Goal: Task Accomplishment & Management: Complete application form

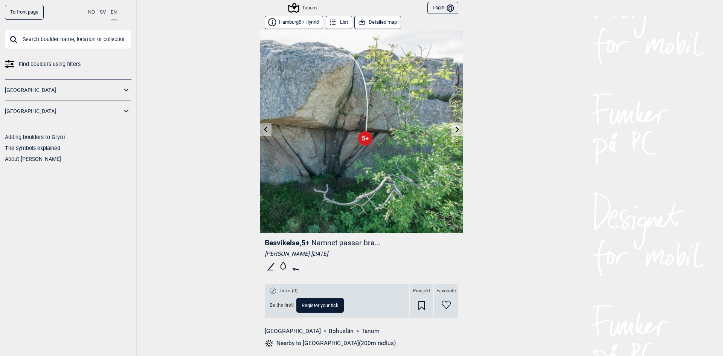
click at [447, 6] on icon "Bruker" at bounding box center [450, 8] width 7 height 7
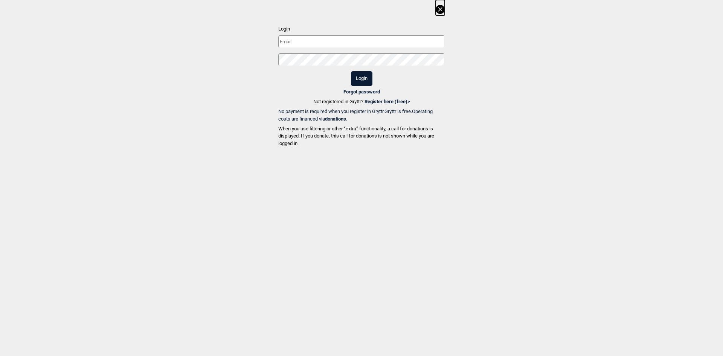
type input "[PERSON_NAME][EMAIL_ADDRESS][PERSON_NAME][DOMAIN_NAME]"
click at [360, 84] on button "Login" at bounding box center [361, 78] width 21 height 15
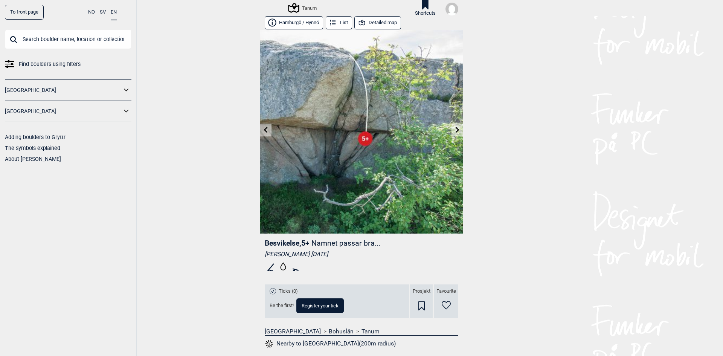
click at [310, 309] on button "Register your tick" at bounding box center [320, 305] width 47 height 15
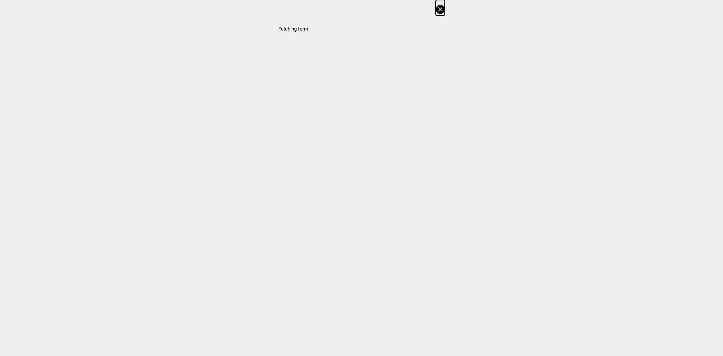
select select "63"
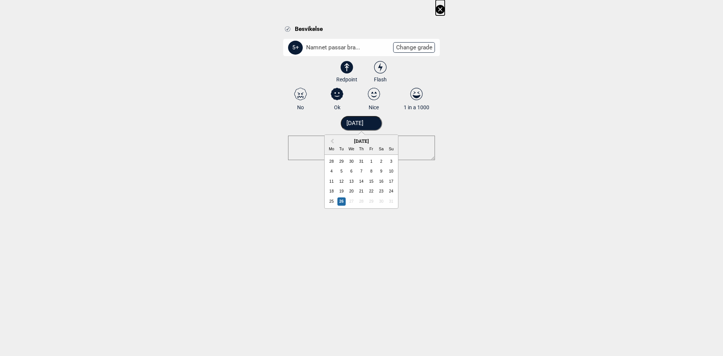
drag, startPoint x: 353, startPoint y: 125, endPoint x: 343, endPoint y: 124, distance: 9.8
click at [343, 124] on input "[DATE]" at bounding box center [362, 123] width 42 height 15
type input "13.08.2025"
click at [256, 142] on div "Besvikelse 5+ Namnet passar bra... Change grade 3 3+ 4 4+ 5 5+ 6A 6A+ 6B 6B+ 6C…" at bounding box center [361, 93] width 723 height 187
click at [378, 96] on icon at bounding box center [374, 94] width 14 height 12
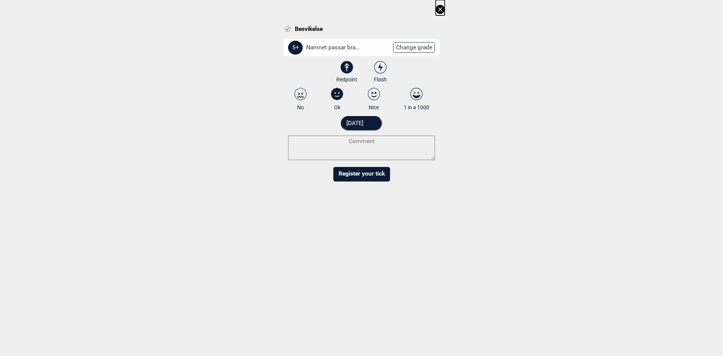
click at [376, 97] on input "Nice" at bounding box center [373, 99] width 5 height 5
radio input "true"
click at [361, 175] on button "Register your tick" at bounding box center [361, 174] width 57 height 15
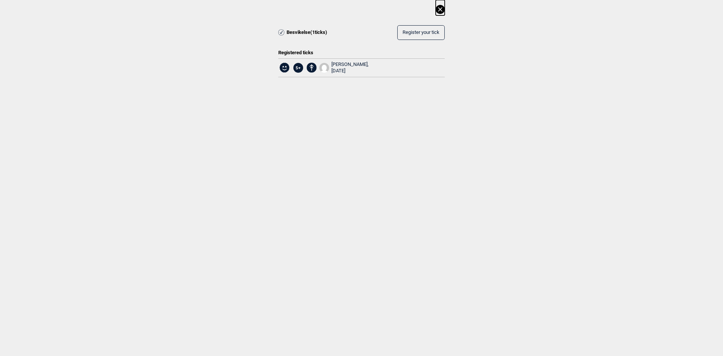
click at [440, 7] on icon at bounding box center [440, 9] width 9 height 9
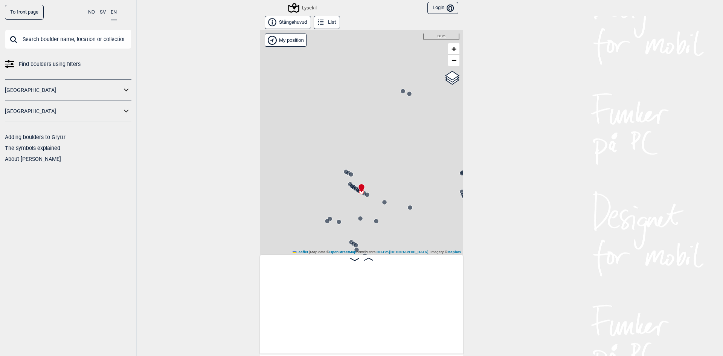
scroll to position [0, 4330]
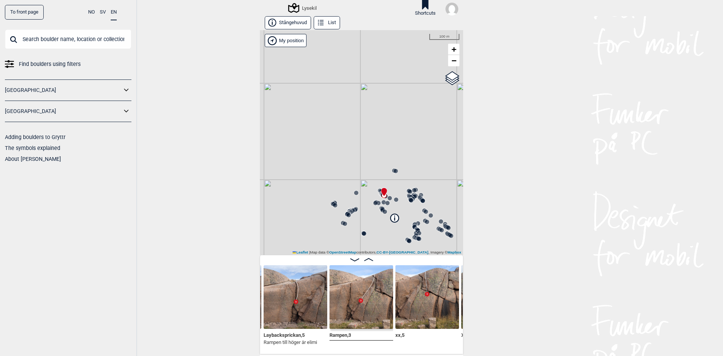
drag, startPoint x: 410, startPoint y: 187, endPoint x: 383, endPoint y: 143, distance: 51.0
click at [383, 143] on div "Lysekil" at bounding box center [361, 142] width 203 height 225
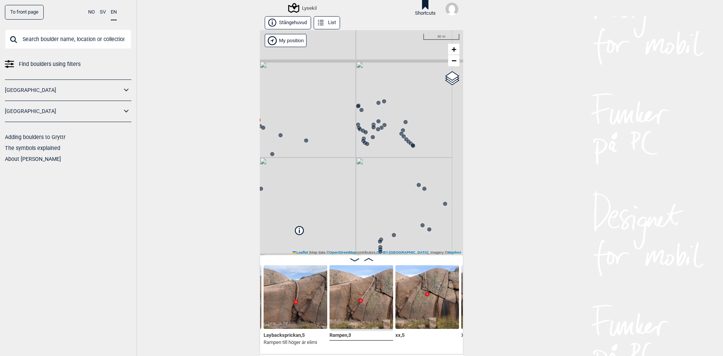
drag, startPoint x: 384, startPoint y: 128, endPoint x: 363, endPoint y: 171, distance: 47.9
click at [363, 171] on div "Lysekil" at bounding box center [361, 142] width 203 height 225
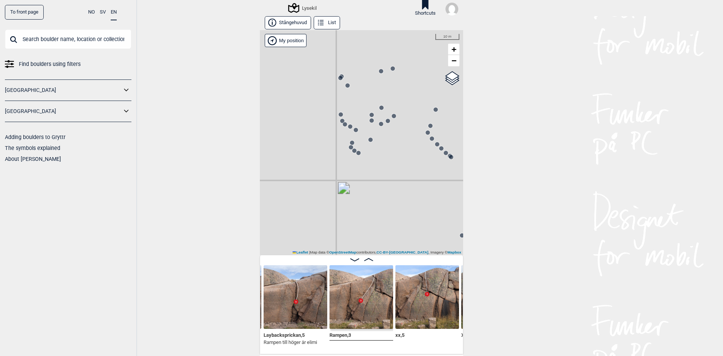
click at [351, 143] on circle at bounding box center [352, 143] width 5 height 5
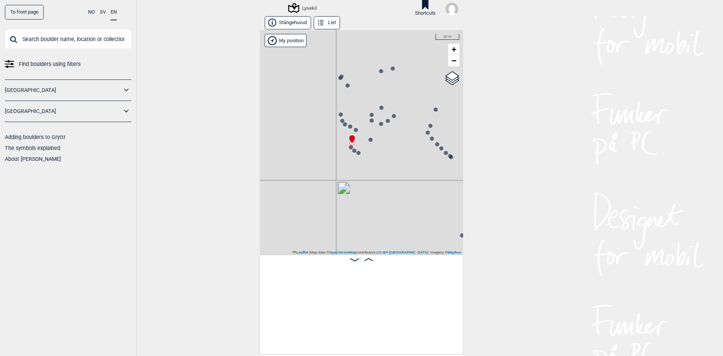
scroll to position [0, 1465]
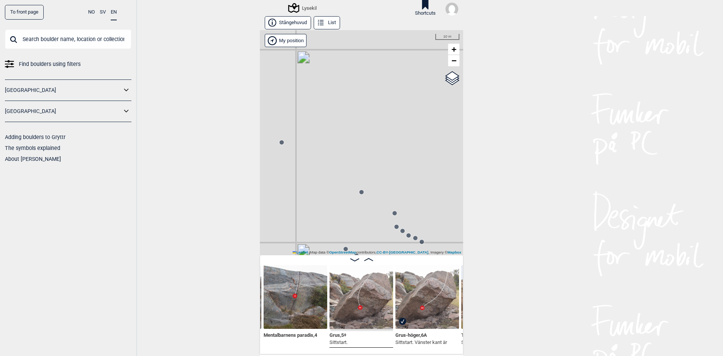
click at [414, 308] on img at bounding box center [428, 297] width 64 height 64
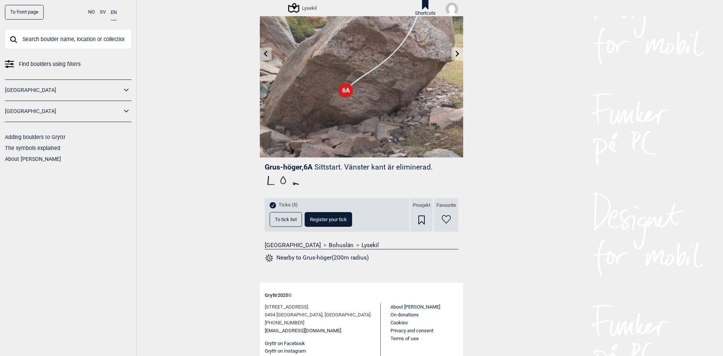
scroll to position [88, 0]
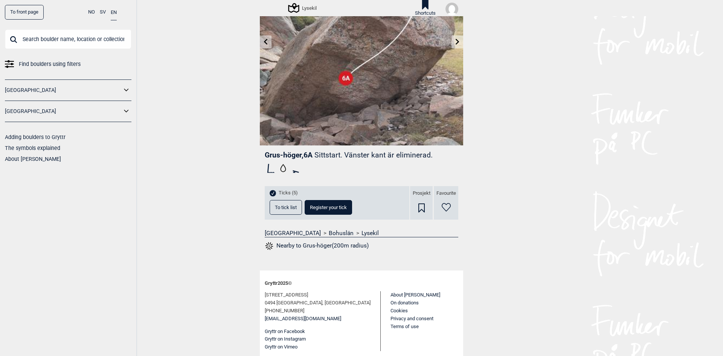
click at [286, 214] on button "To tick list" at bounding box center [286, 207] width 32 height 15
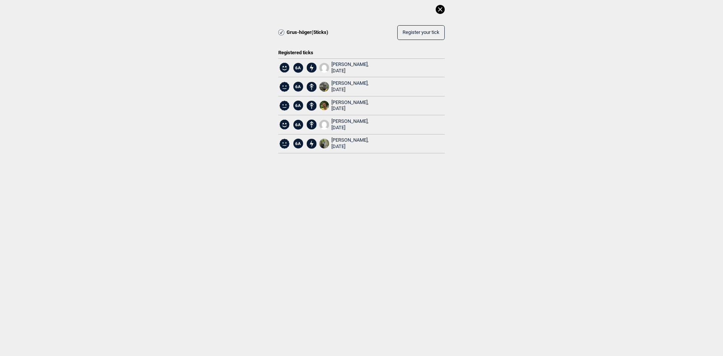
click at [442, 7] on icon at bounding box center [440, 9] width 9 height 9
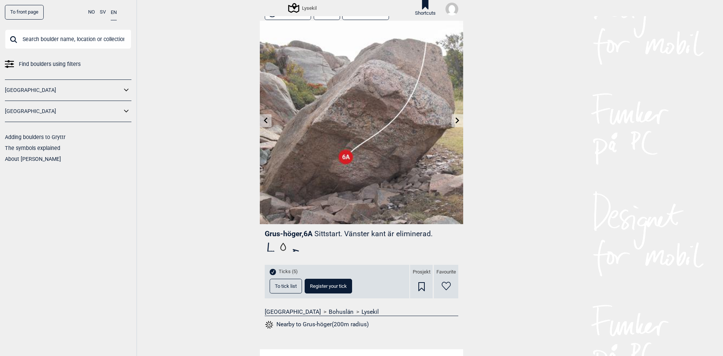
scroll to position [0, 0]
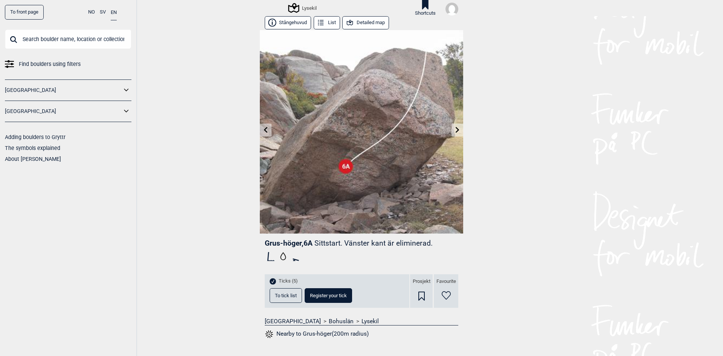
click at [347, 21] on icon at bounding box center [350, 22] width 6 height 5
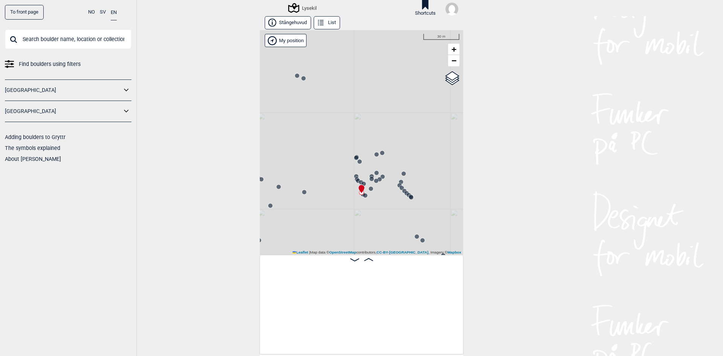
scroll to position [0, 1528]
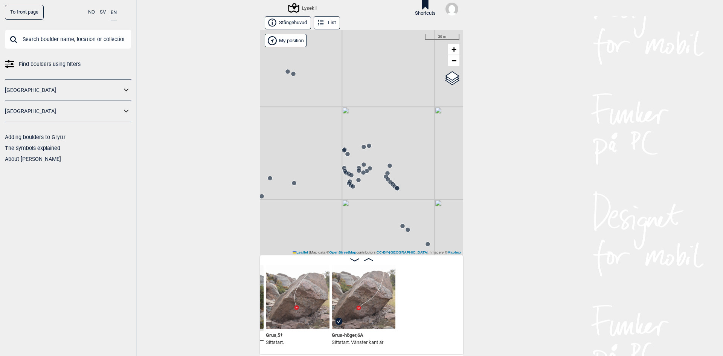
scroll to position [0, 1410]
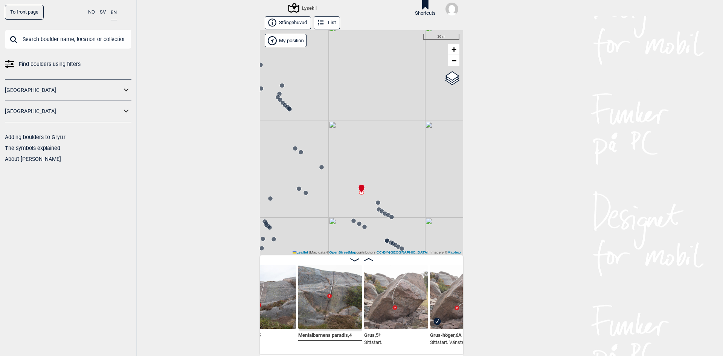
click at [287, 111] on icon at bounding box center [290, 109] width 6 height 6
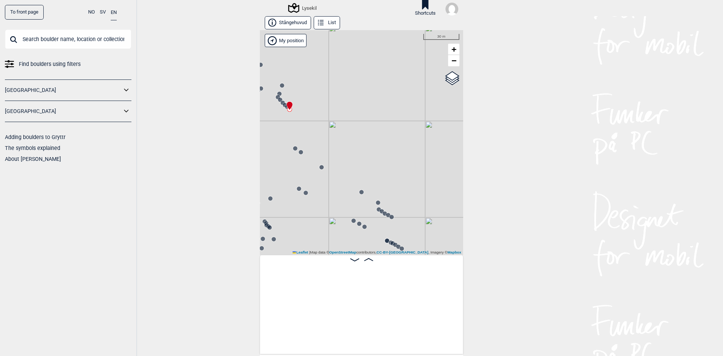
scroll to position [0, 3325]
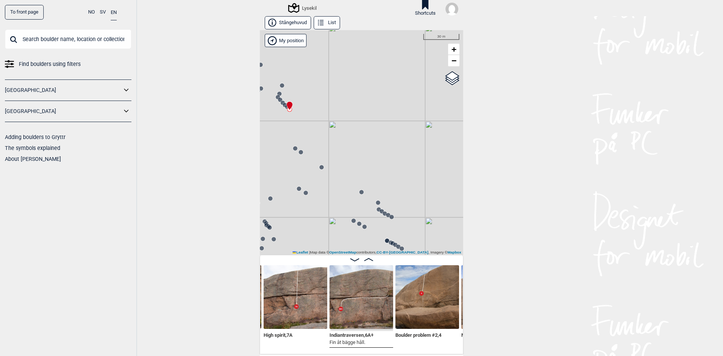
click at [280, 101] on icon at bounding box center [283, 103] width 6 height 6
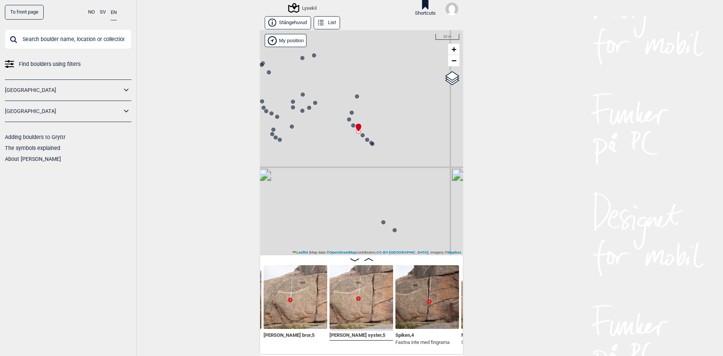
drag, startPoint x: 335, startPoint y: 143, endPoint x: 429, endPoint y: 167, distance: 97.5
click at [429, 167] on div "Lysekil" at bounding box center [361, 142] width 203 height 225
click at [306, 110] on icon at bounding box center [309, 108] width 6 height 6
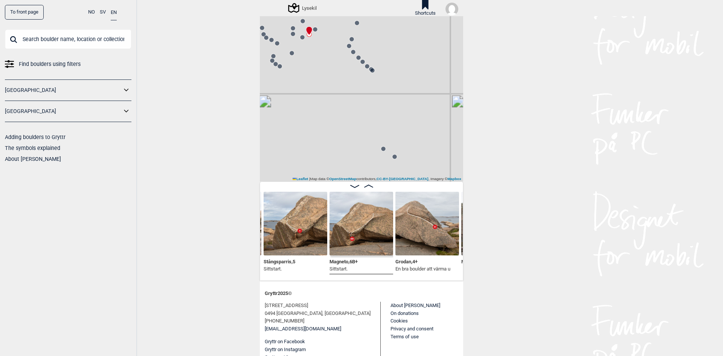
scroll to position [75, 0]
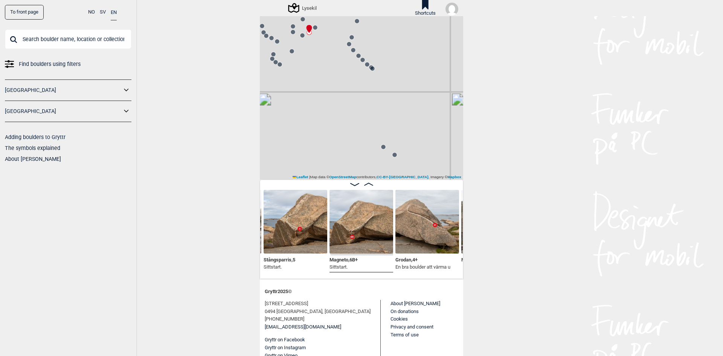
click at [316, 214] on img at bounding box center [296, 222] width 64 height 64
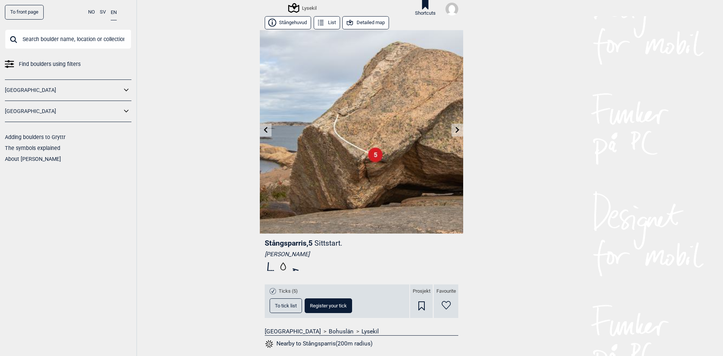
click at [313, 306] on span "Register your tick" at bounding box center [328, 305] width 37 height 5
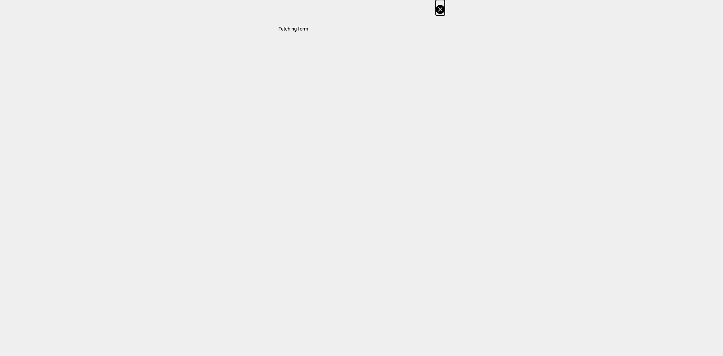
select select "62"
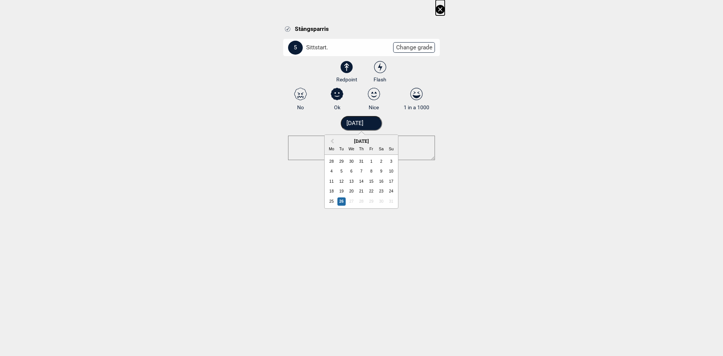
click at [351, 123] on input "[DATE]" at bounding box center [362, 123] width 42 height 15
type input "[DATE]"
drag, startPoint x: 268, startPoint y: 188, endPoint x: 274, endPoint y: 177, distance: 12.8
click at [268, 188] on dialog "Stångsparris 5 Sittstart. Change grade 3 3+ 4 4+ 5 5+ 6A 6A+ 6B 6B+ 6C 6C+ 7A 7…" at bounding box center [361, 178] width 723 height 356
click at [379, 65] on icon at bounding box center [381, 67] width 14 height 12
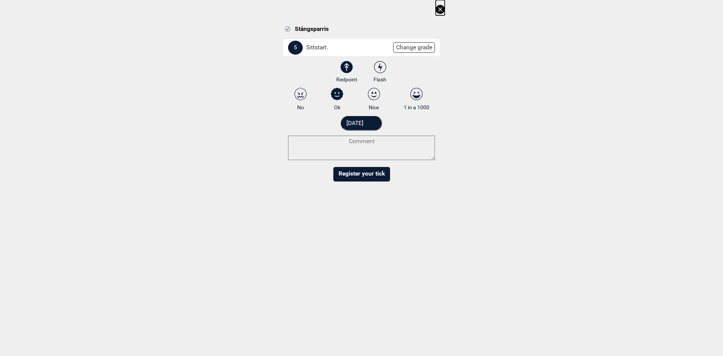
click at [379, 70] on input "Flash" at bounding box center [380, 72] width 5 height 5
radio input "true"
click at [344, 63] on icon at bounding box center [347, 67] width 14 height 12
click at [344, 70] on input "Redpoint" at bounding box center [346, 72] width 5 height 5
radio input "true"
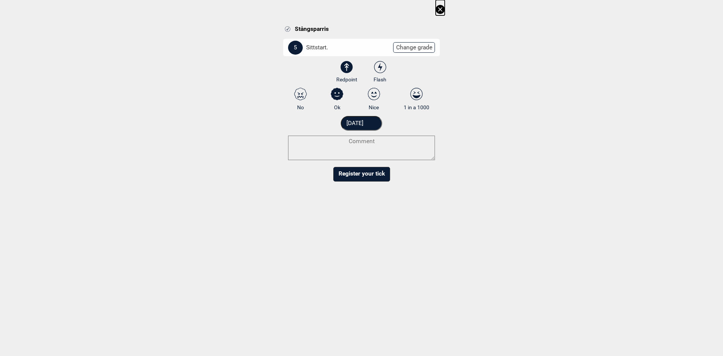
click at [373, 96] on icon at bounding box center [374, 95] width 6 height 6
click at [373, 97] on input "Nice" at bounding box center [373, 99] width 5 height 5
radio input "true"
click at [369, 177] on button "Register your tick" at bounding box center [361, 174] width 57 height 15
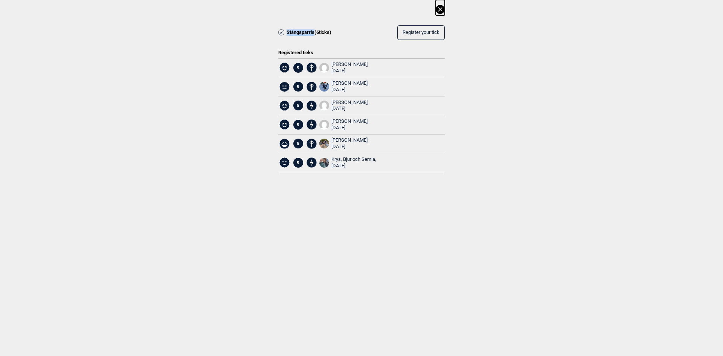
drag, startPoint x: 287, startPoint y: 32, endPoint x: 315, endPoint y: 35, distance: 28.3
click at [315, 35] on span "Stångsparris ( 6 ticks)" at bounding box center [309, 32] width 45 height 6
copy span "Stångsparris"
click at [439, 8] on icon at bounding box center [440, 9] width 9 height 9
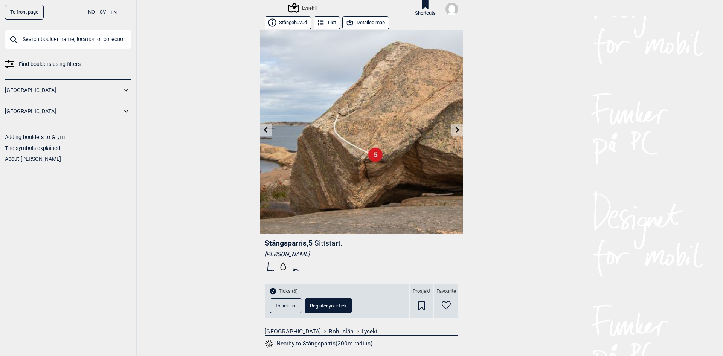
click at [347, 21] on icon at bounding box center [350, 22] width 6 height 5
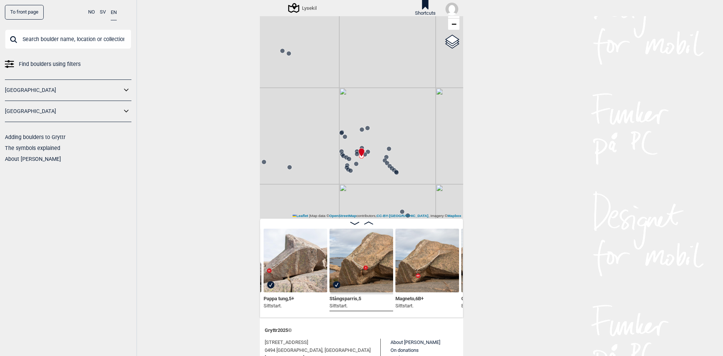
scroll to position [38, 0]
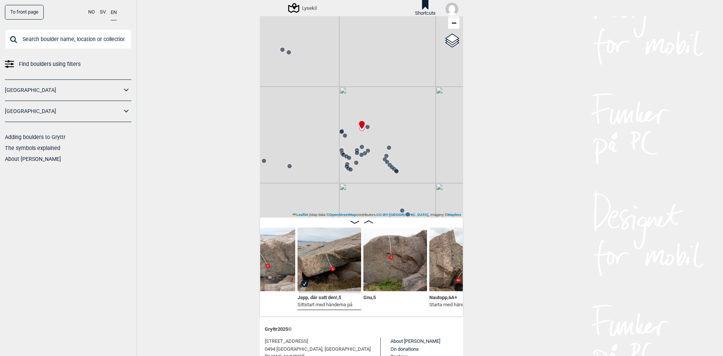
scroll to position [0, 2228]
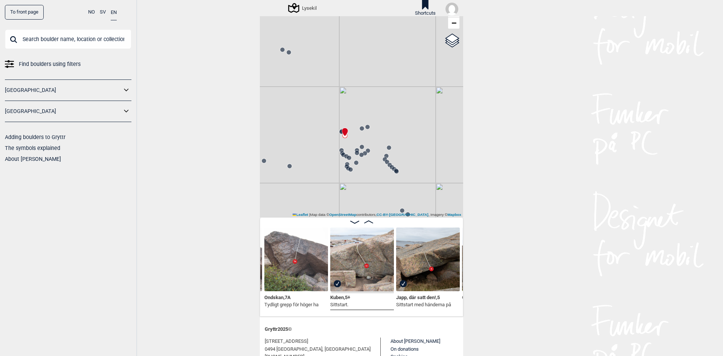
click at [425, 274] on img at bounding box center [428, 260] width 64 height 64
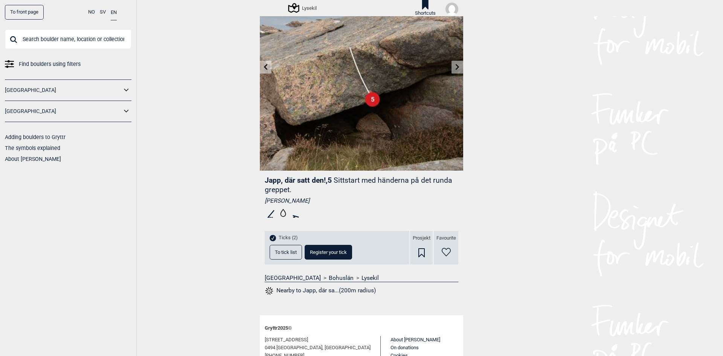
scroll to position [75, 0]
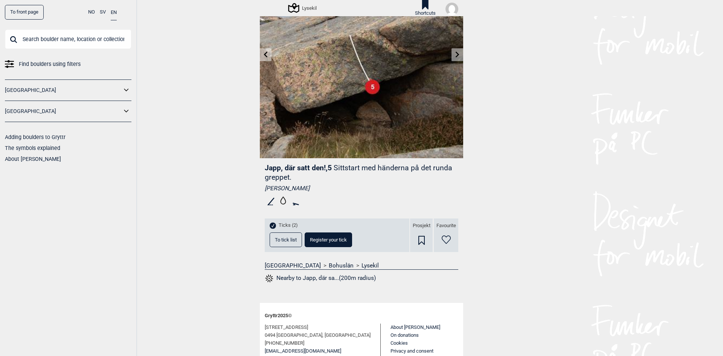
click at [283, 242] on span "To tick list" at bounding box center [286, 239] width 22 height 5
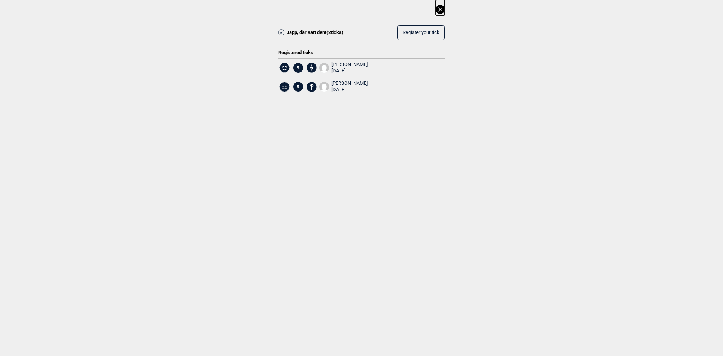
click at [442, 9] on icon at bounding box center [440, 9] width 4 height 4
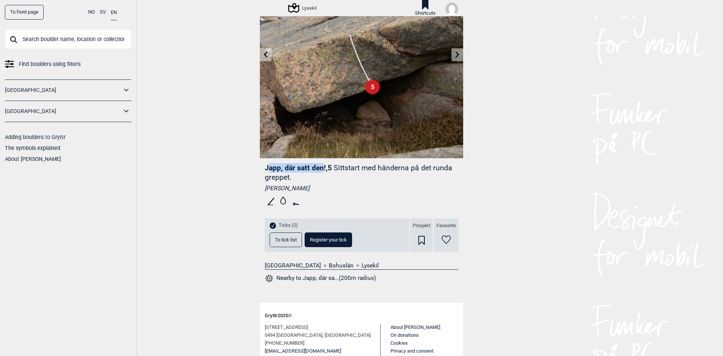
drag, startPoint x: 265, startPoint y: 168, endPoint x: 321, endPoint y: 165, distance: 55.8
click at [321, 165] on span "Japp, där satt den! , 5" at bounding box center [298, 168] width 67 height 9
click at [324, 167] on span "Japp, där satt den! , 5" at bounding box center [298, 168] width 67 height 9
drag, startPoint x: 324, startPoint y: 167, endPoint x: 260, endPoint y: 164, distance: 64.1
click at [260, 164] on div "Japp, där satt den! , 5 Sittstart med händerna på det runda greppet. [PERSON_NA…" at bounding box center [361, 225] width 203 height 135
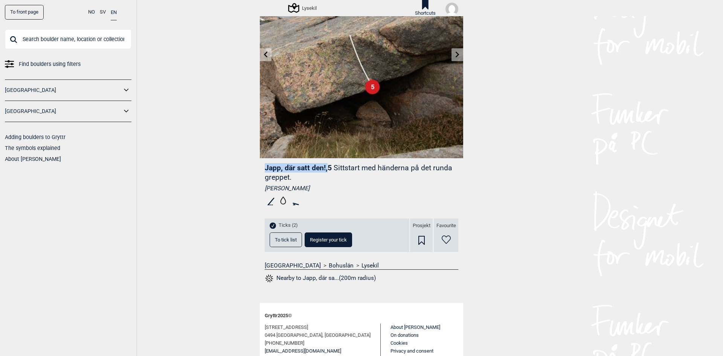
copy span "Japp, där satt den! ,"
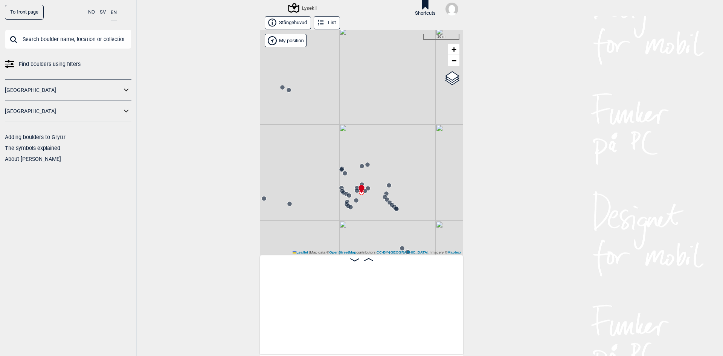
scroll to position [0, 2611]
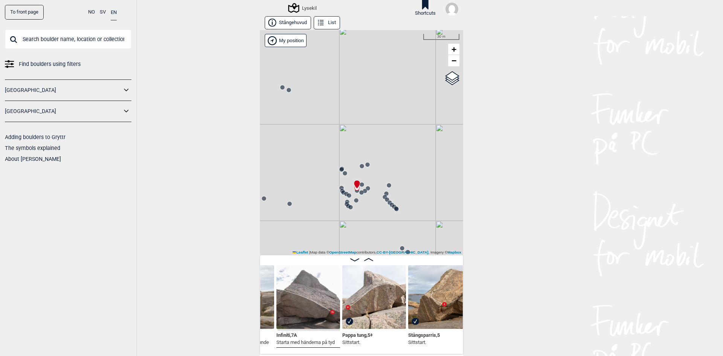
scroll to position [0, 2361]
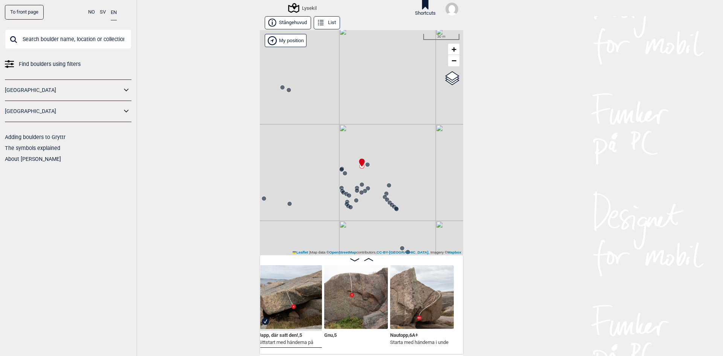
scroll to position [0, 2305]
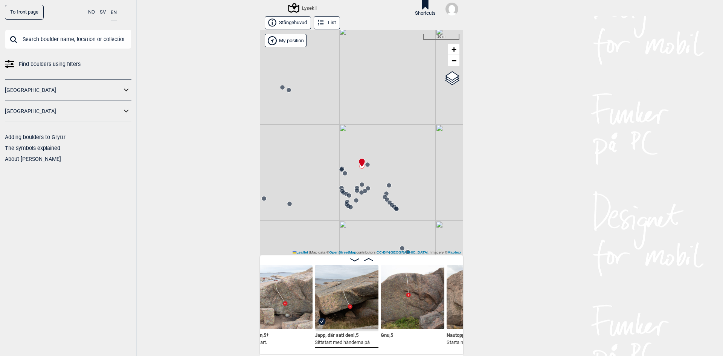
click at [287, 308] on img at bounding box center [281, 297] width 64 height 64
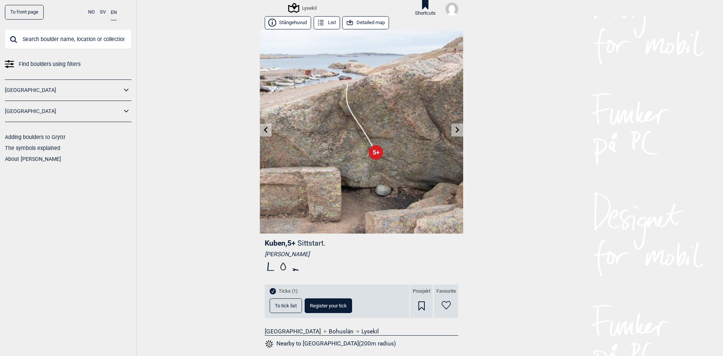
click at [280, 292] on span "Ticks (1)" at bounding box center [288, 291] width 19 height 6
click at [282, 306] on span "To tick list" at bounding box center [286, 305] width 22 height 5
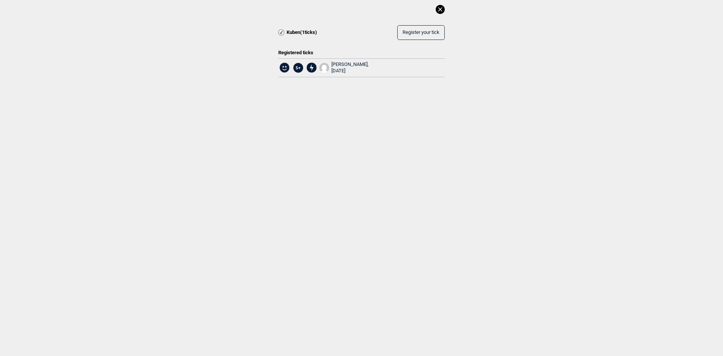
click at [441, 11] on icon at bounding box center [440, 9] width 9 height 9
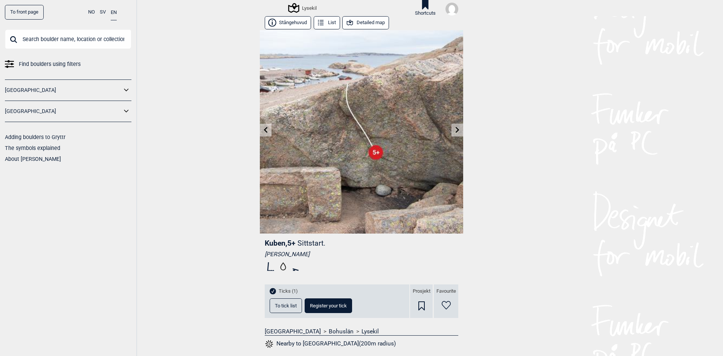
click at [368, 20] on button "Detailed map" at bounding box center [365, 22] width 47 height 13
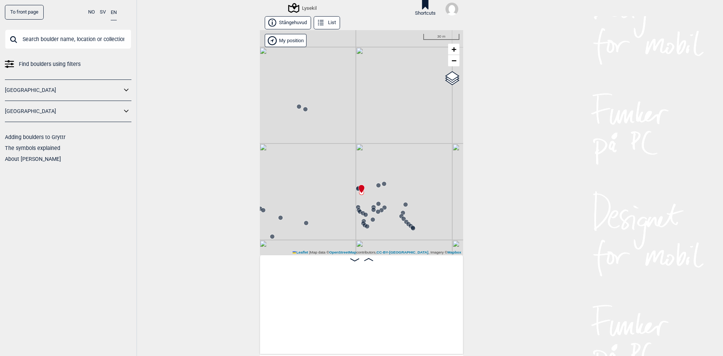
scroll to position [0, 2229]
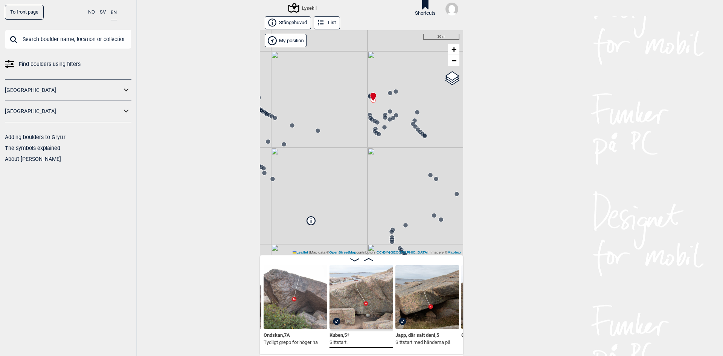
drag, startPoint x: 410, startPoint y: 198, endPoint x: 416, endPoint y: 121, distance: 77.5
click at [416, 121] on div "Lysekil" at bounding box center [361, 142] width 203 height 225
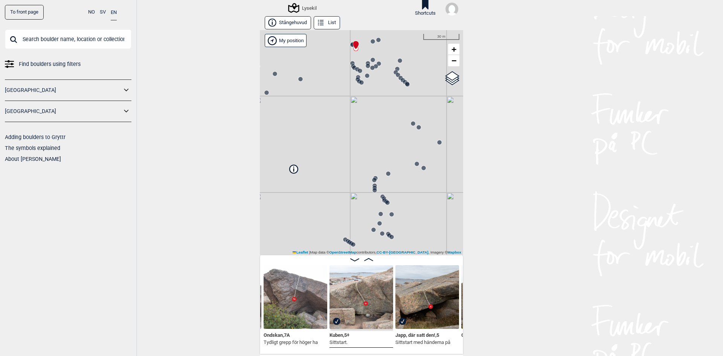
drag, startPoint x: 380, startPoint y: 157, endPoint x: 360, endPoint y: 114, distance: 47.7
click at [362, 105] on div "Lysekil" at bounding box center [361, 142] width 203 height 225
click at [387, 177] on div "Lysekil" at bounding box center [361, 142] width 203 height 225
click at [387, 174] on circle at bounding box center [388, 173] width 5 height 5
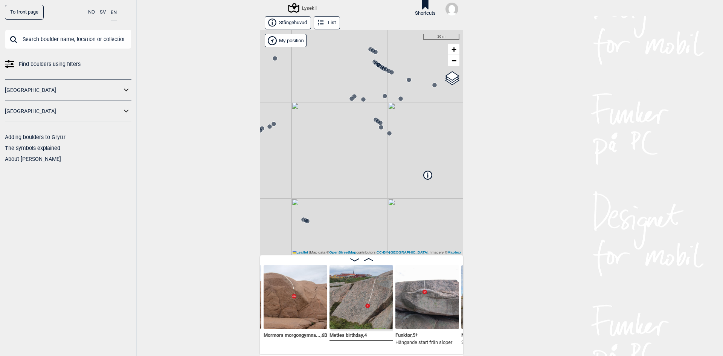
drag, startPoint x: 414, startPoint y: 124, endPoint x: 349, endPoint y: 179, distance: 86.1
click at [347, 183] on div "Lysekil" at bounding box center [361, 142] width 203 height 225
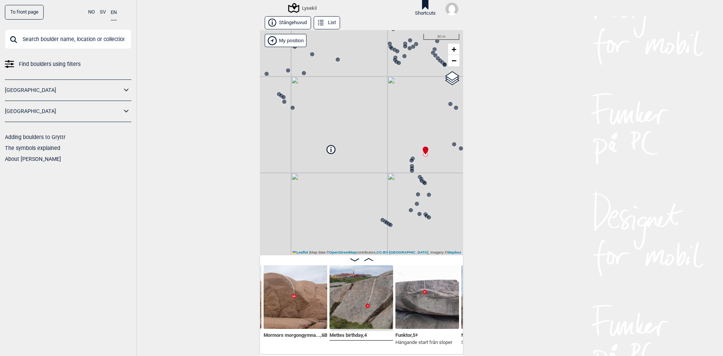
drag, startPoint x: 389, startPoint y: 160, endPoint x: 335, endPoint y: 131, distance: 61.5
click at [335, 131] on div "Lysekil" at bounding box center [361, 142] width 203 height 225
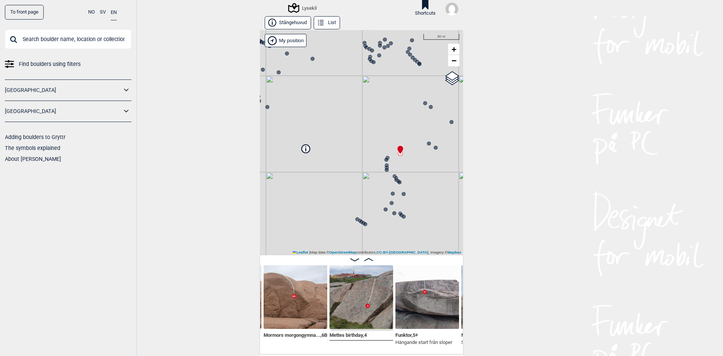
drag, startPoint x: 344, startPoint y: 154, endPoint x: 338, endPoint y: 153, distance: 5.7
click at [338, 153] on div "Lysekil" at bounding box center [361, 142] width 203 height 225
click at [393, 174] on icon at bounding box center [395, 176] width 6 height 6
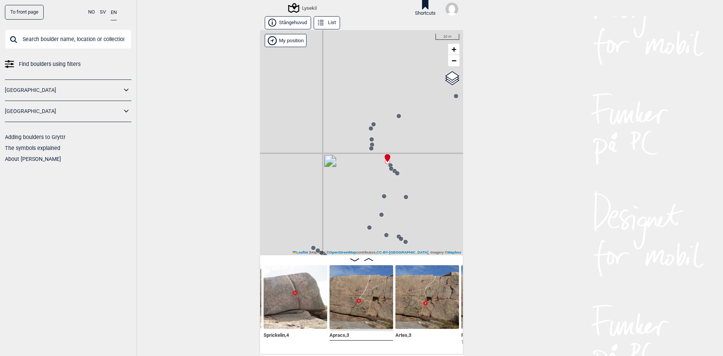
click at [403, 198] on icon at bounding box center [406, 197] width 6 height 6
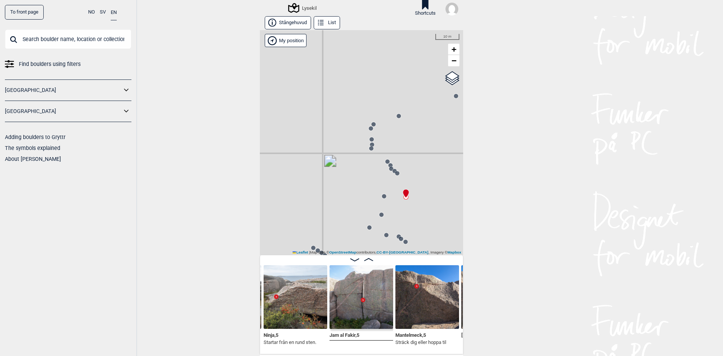
click at [399, 241] on circle at bounding box center [401, 239] width 5 height 5
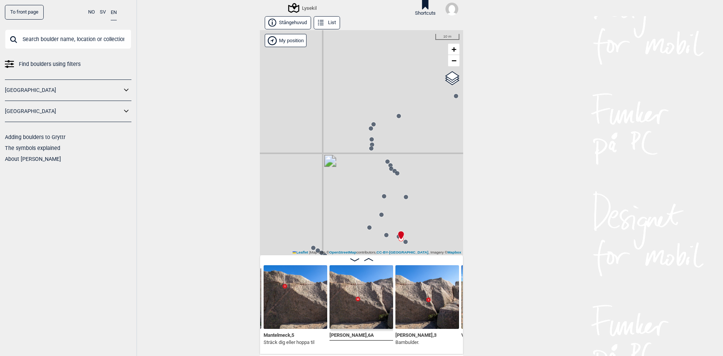
click at [382, 195] on circle at bounding box center [384, 196] width 5 height 5
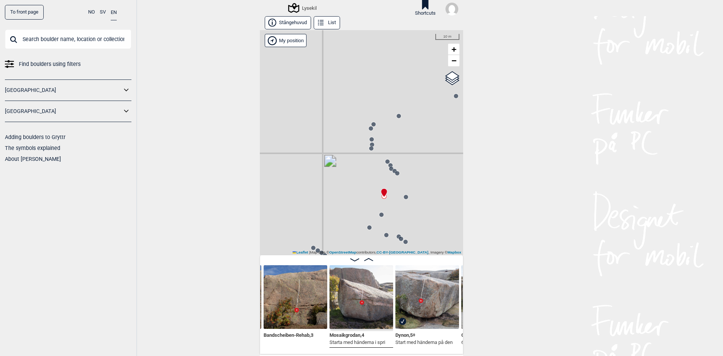
click at [379, 217] on icon at bounding box center [382, 215] width 6 height 6
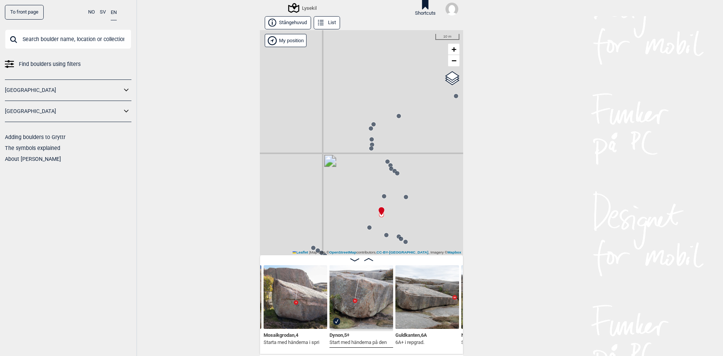
click at [356, 301] on img at bounding box center [362, 297] width 64 height 64
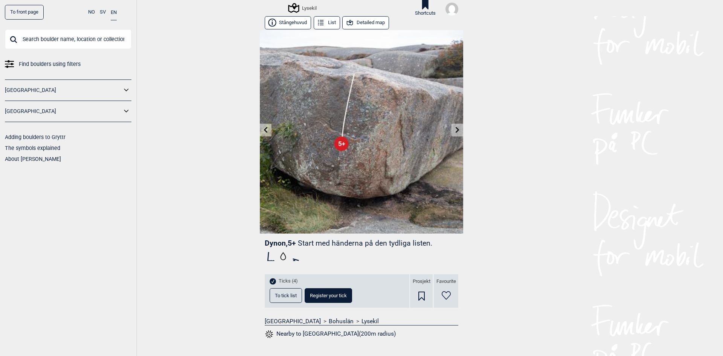
click at [85, 38] on input "text" at bounding box center [68, 39] width 127 height 20
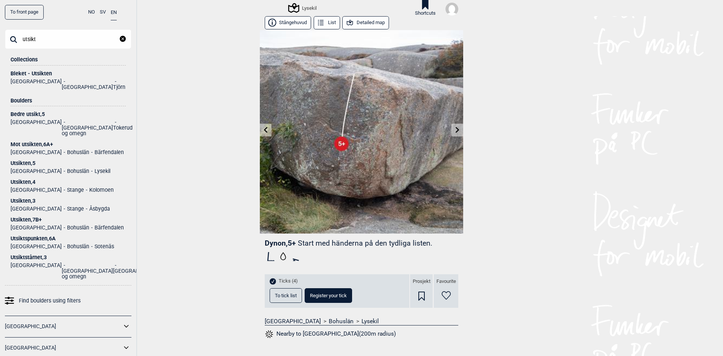
type input "utsikt"
click at [40, 73] on div "Bleket - Utsikten" at bounding box center [68, 74] width 115 height 6
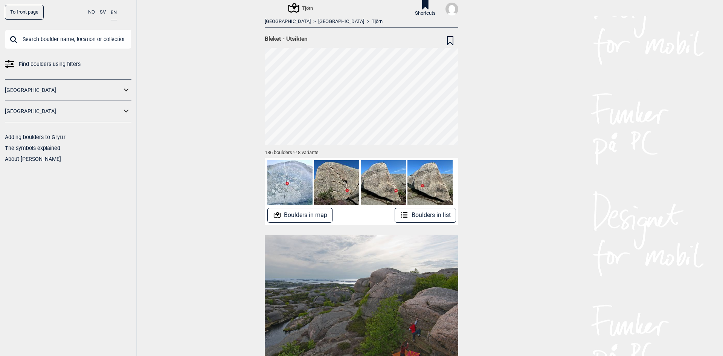
click at [303, 216] on button "Boulders in map" at bounding box center [301, 215] width 66 height 15
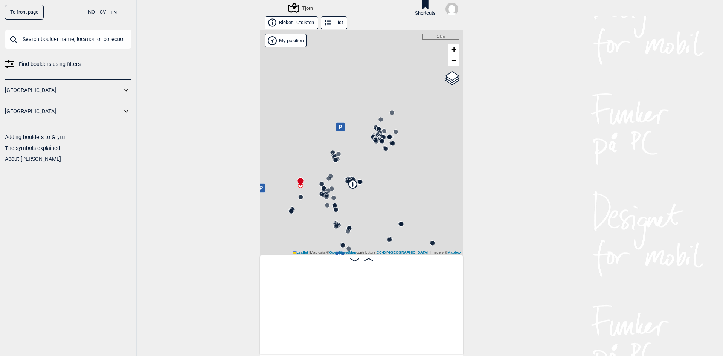
scroll to position [0, 59]
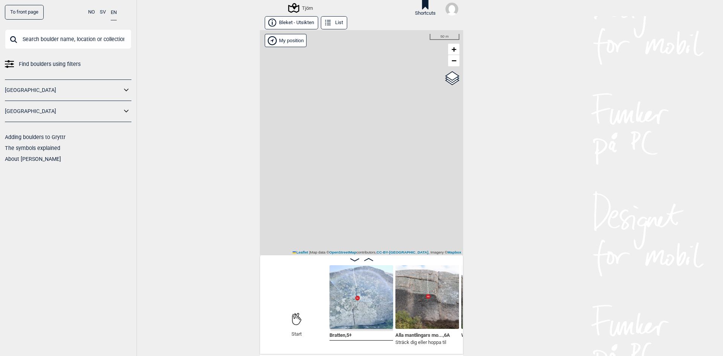
drag, startPoint x: 401, startPoint y: 220, endPoint x: 361, endPoint y: 94, distance: 131.8
click at [364, 50] on div "Tjörn" at bounding box center [361, 142] width 203 height 225
drag, startPoint x: 371, startPoint y: 156, endPoint x: 362, endPoint y: 121, distance: 36.2
click at [362, 122] on div "Tjörn" at bounding box center [361, 142] width 203 height 225
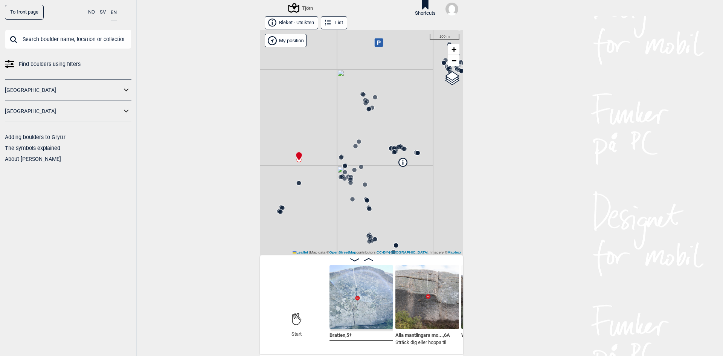
drag, startPoint x: 408, startPoint y: 209, endPoint x: 350, endPoint y: 183, distance: 63.7
click at [363, 183] on circle at bounding box center [365, 184] width 5 height 5
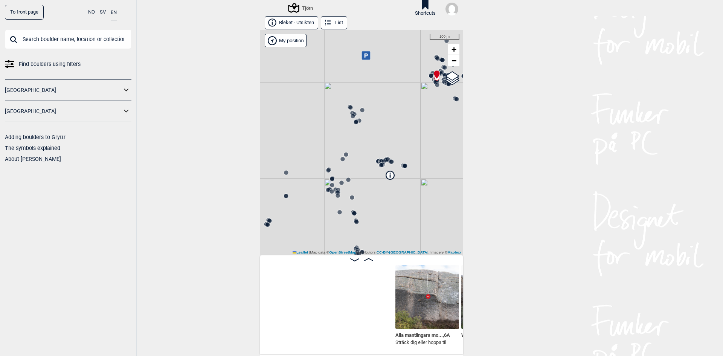
scroll to position [0, 257]
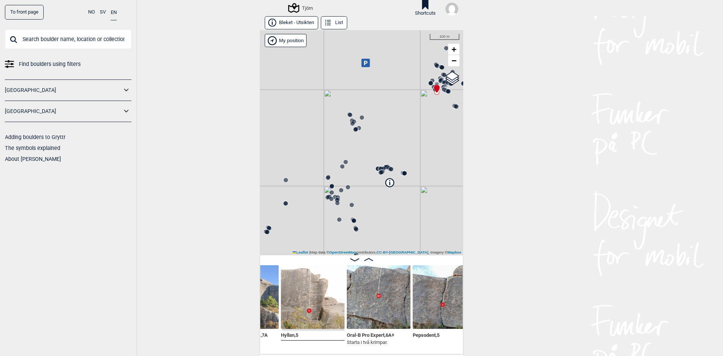
scroll to position [0, 652]
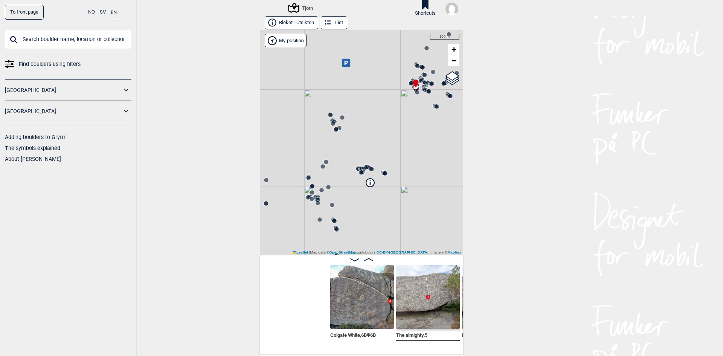
scroll to position [0, 751]
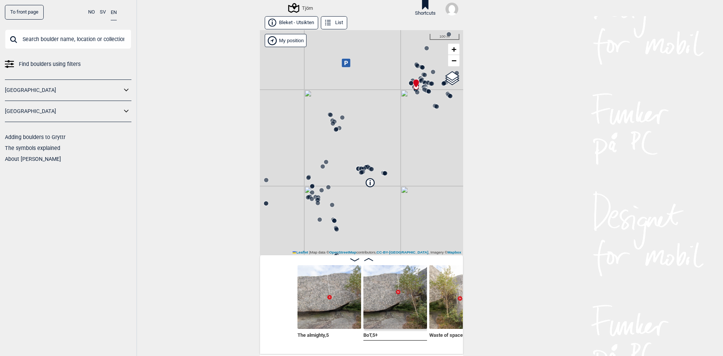
scroll to position [0, 874]
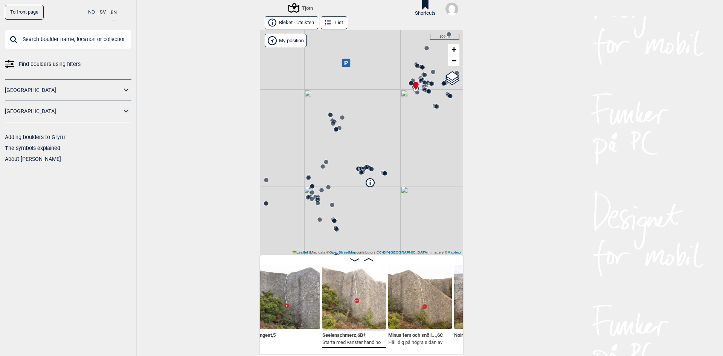
scroll to position [0, 1270]
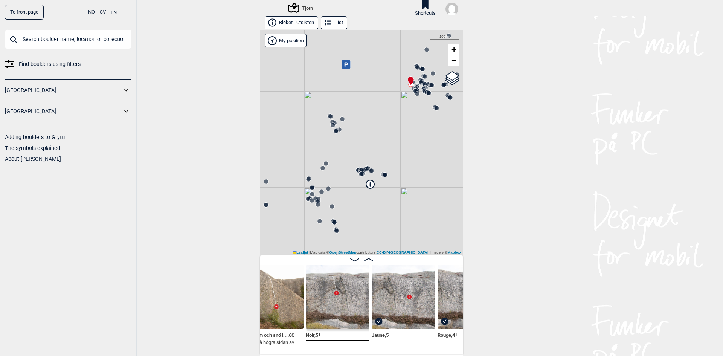
scroll to position [0, 1319]
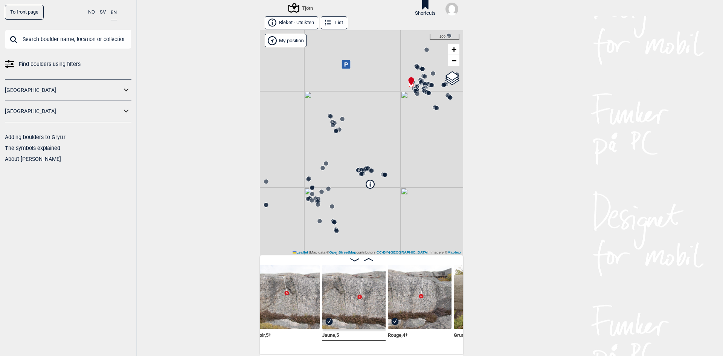
click at [361, 308] on img at bounding box center [354, 297] width 64 height 64
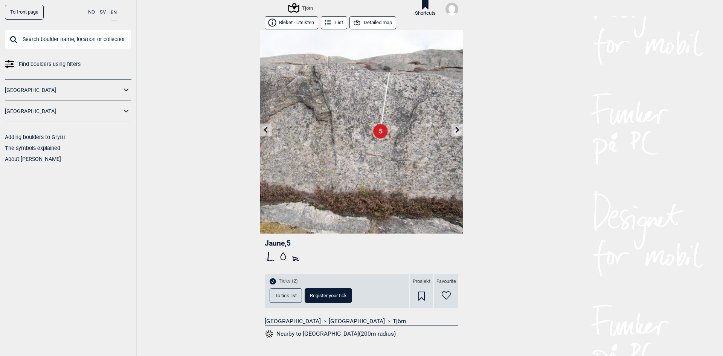
click at [281, 281] on span "Ticks (2)" at bounding box center [288, 281] width 19 height 6
click at [282, 295] on span "To tick list" at bounding box center [286, 295] width 22 height 5
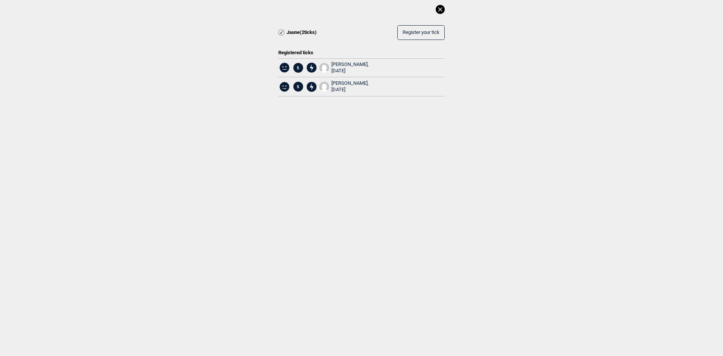
click at [439, 7] on icon at bounding box center [440, 9] width 9 height 9
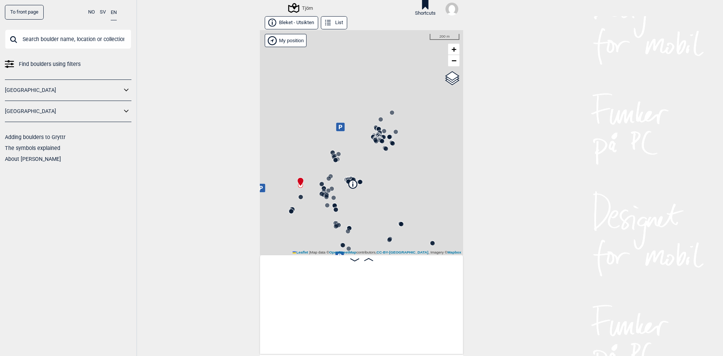
scroll to position [0, 59]
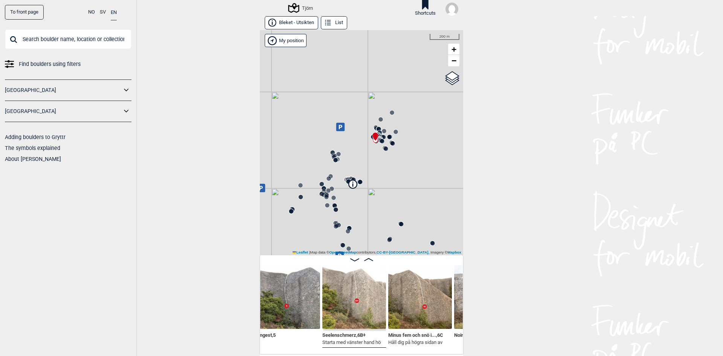
scroll to position [0, 1295]
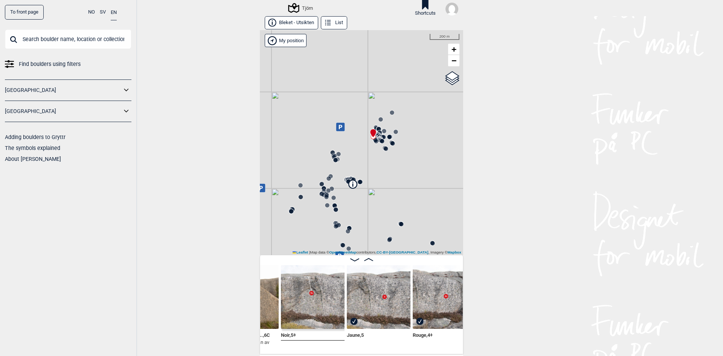
click at [428, 302] on img at bounding box center [445, 297] width 64 height 64
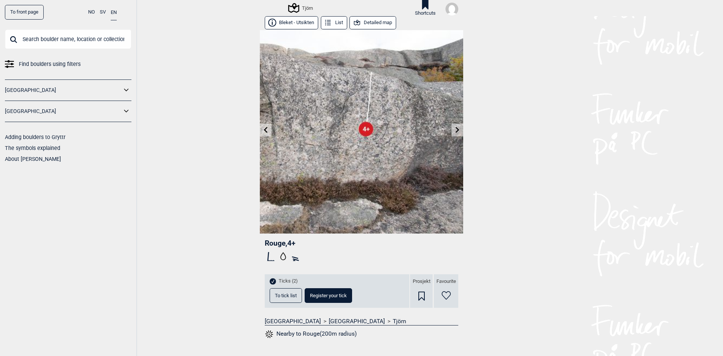
click at [281, 282] on span "Ticks (2)" at bounding box center [288, 281] width 19 height 6
click at [284, 295] on span "To tick list" at bounding box center [286, 295] width 22 height 5
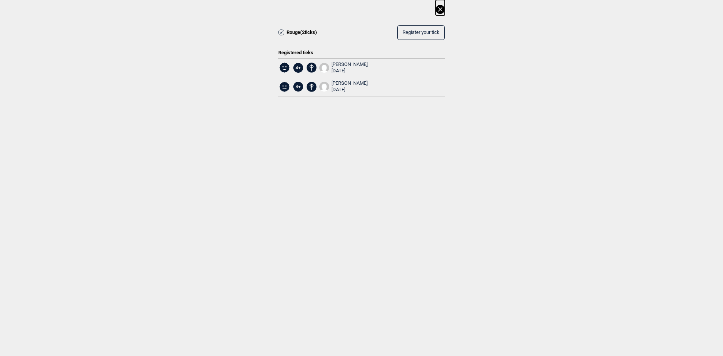
click at [443, 8] on icon at bounding box center [440, 9] width 9 height 9
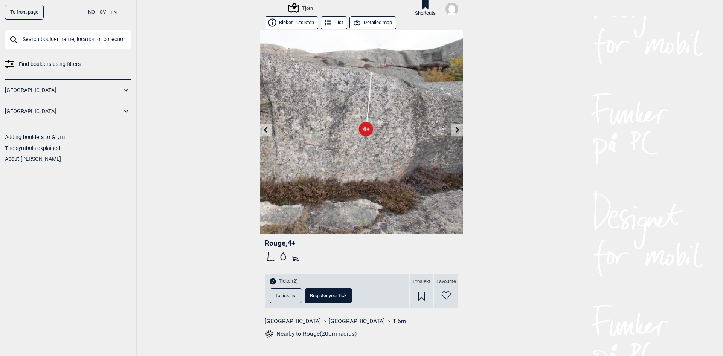
click at [368, 25] on button "Detailed map" at bounding box center [373, 22] width 47 height 13
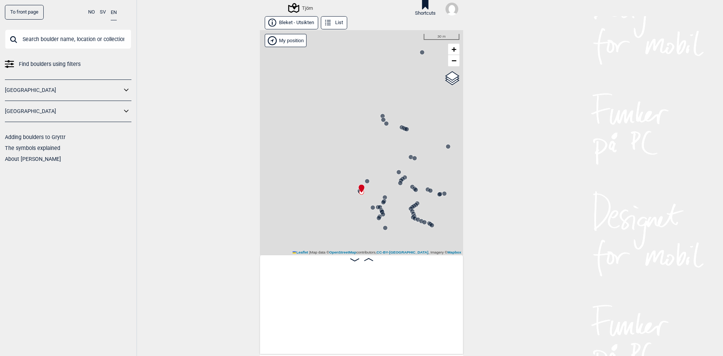
scroll to position [0, 1337]
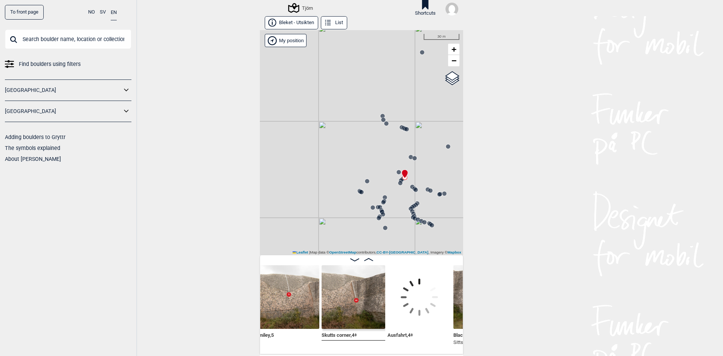
scroll to position [0, 1708]
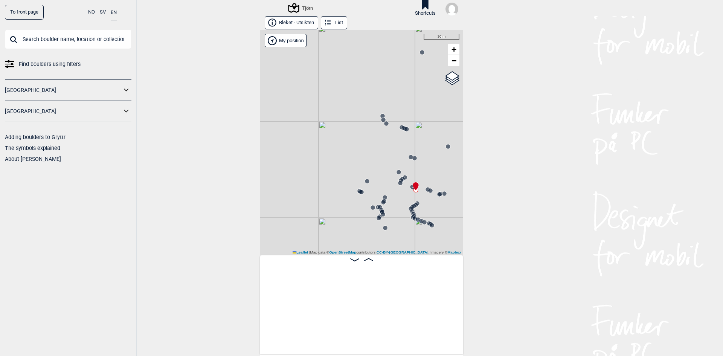
scroll to position [0, 2029]
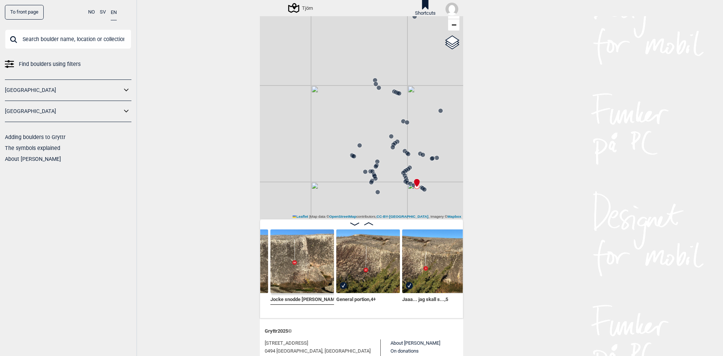
scroll to position [38, 0]
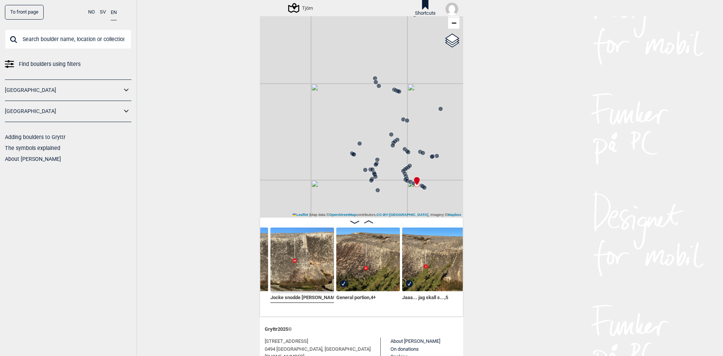
click at [360, 271] on img at bounding box center [368, 260] width 64 height 64
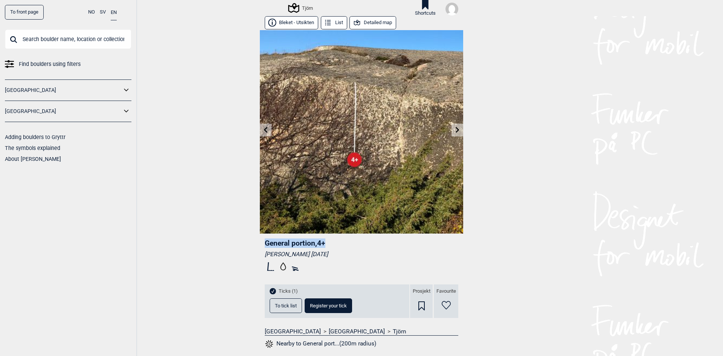
drag, startPoint x: 263, startPoint y: 247, endPoint x: 329, endPoint y: 242, distance: 66.1
click at [329, 242] on header "General portion , 4+" at bounding box center [362, 242] width 194 height 9
copy span "General portion , 4+"
click at [285, 290] on span "Ticks (1)" at bounding box center [288, 291] width 19 height 6
click at [286, 304] on span "To tick list" at bounding box center [286, 305] width 22 height 5
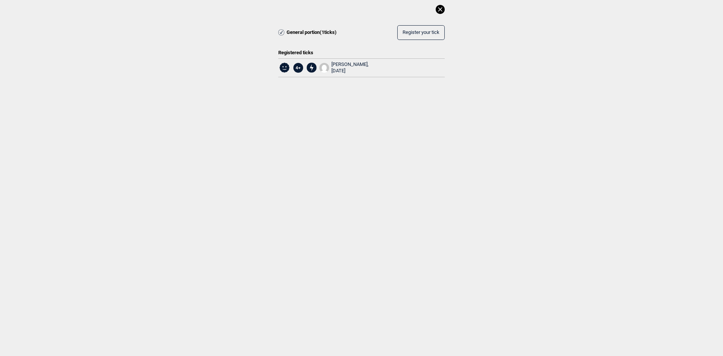
click at [441, 10] on icon at bounding box center [440, 9] width 4 height 4
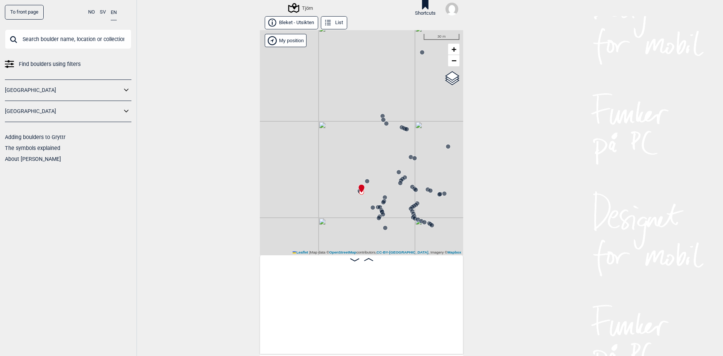
scroll to position [0, 1337]
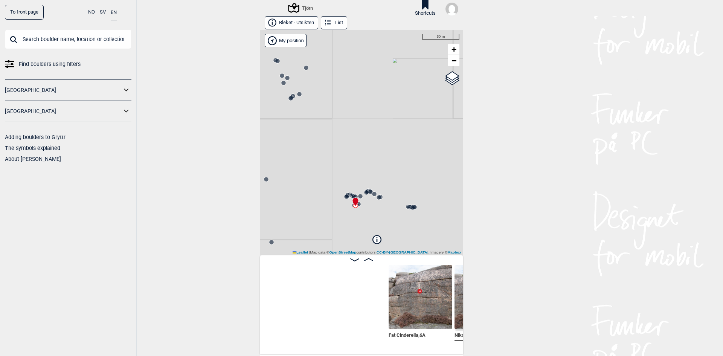
scroll to position [0, 6598]
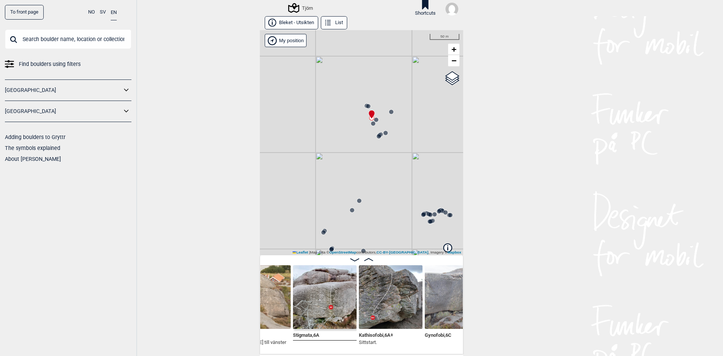
scroll to position [0, 4877]
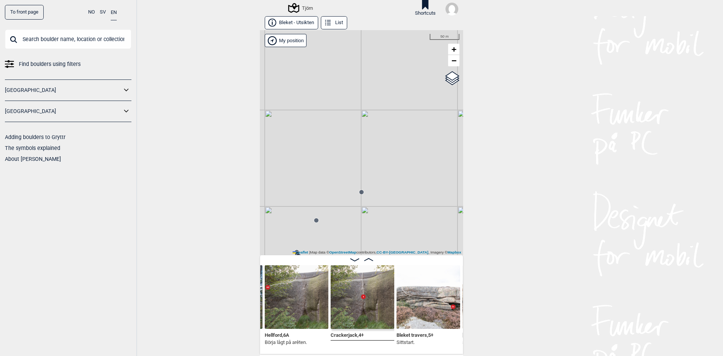
scroll to position [0, 3932]
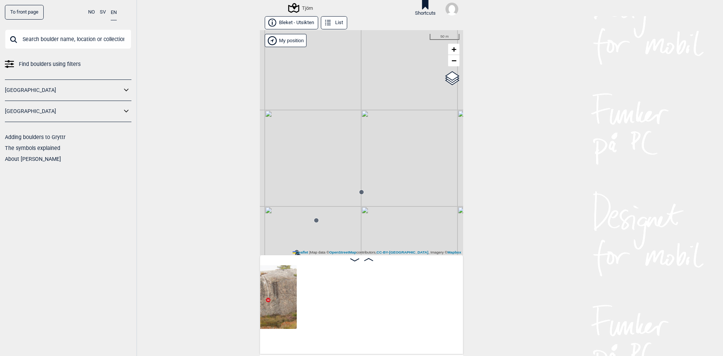
scroll to position [0, 3522]
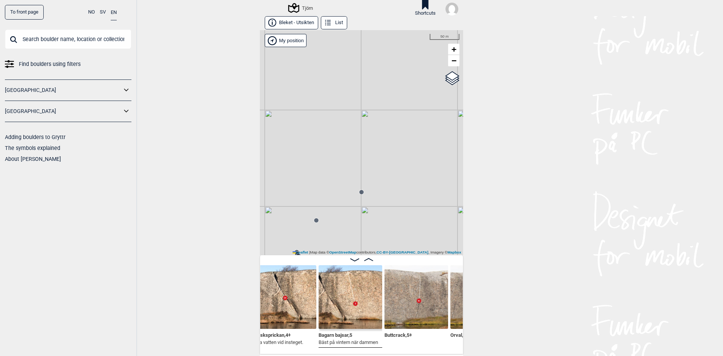
scroll to position [0, 3209]
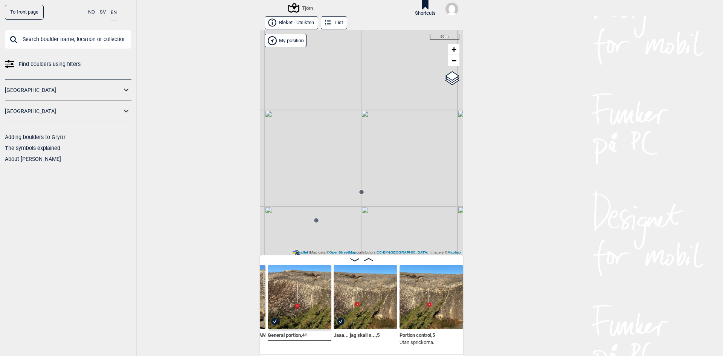
scroll to position [0, 3432]
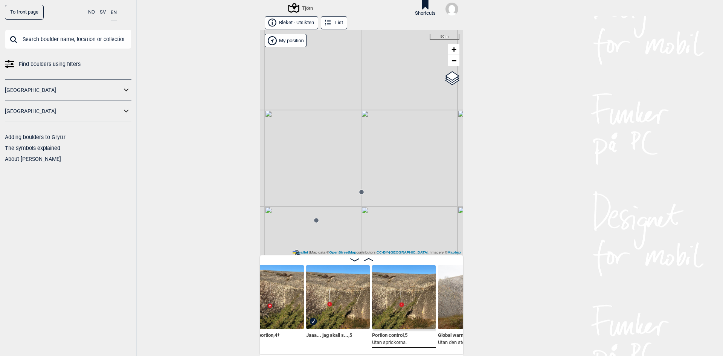
scroll to position [0, 3281]
click at [333, 301] on img at bounding box center [339, 297] width 64 height 64
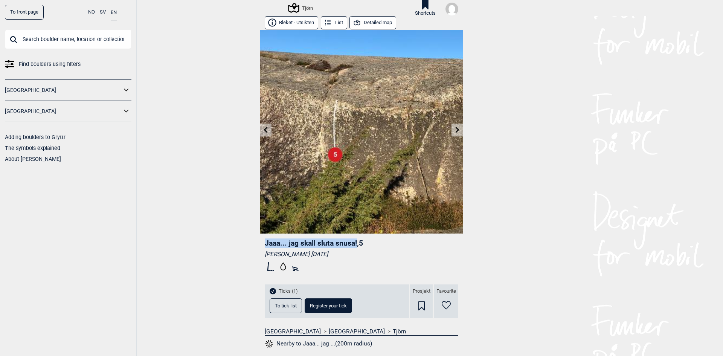
drag, startPoint x: 264, startPoint y: 243, endPoint x: 355, endPoint y: 245, distance: 91.6
click at [355, 245] on span "Jaaa... jag skall sluta snusa! , 5" at bounding box center [314, 243] width 98 height 9
copy span "Jaaa... jag skall sluta snusa!"
click at [275, 303] on span "To tick list" at bounding box center [286, 305] width 22 height 5
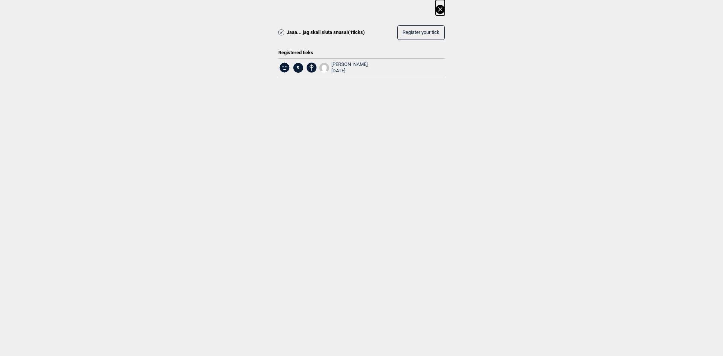
click at [445, 10] on div "Jaaa... jag skall sluta snusa! ( 1 ticks) Register your tick Registered ticks 5…" at bounding box center [361, 45] width 723 height 90
click at [442, 9] on icon at bounding box center [440, 9] width 9 height 9
